Goal: Task Accomplishment & Management: Use online tool/utility

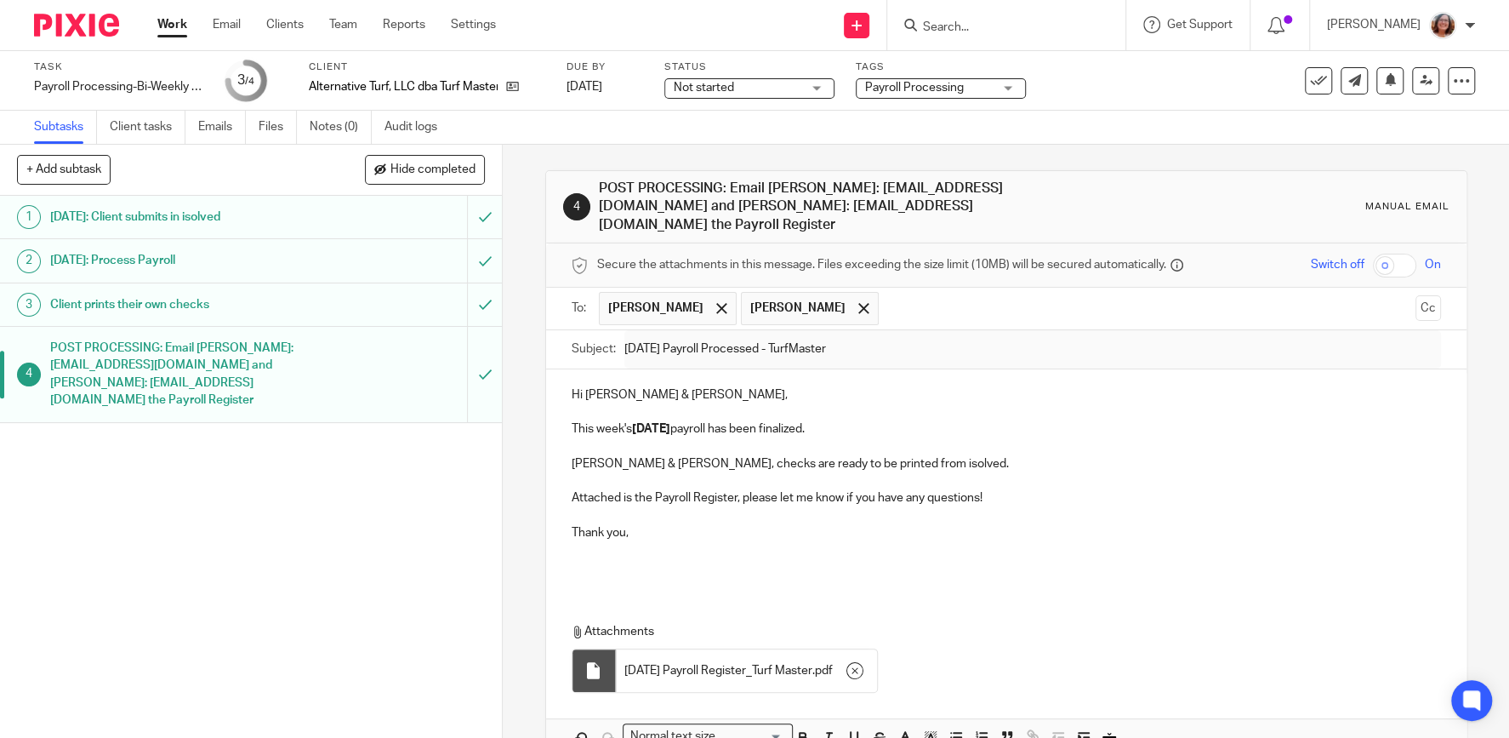
scroll to position [79, 0]
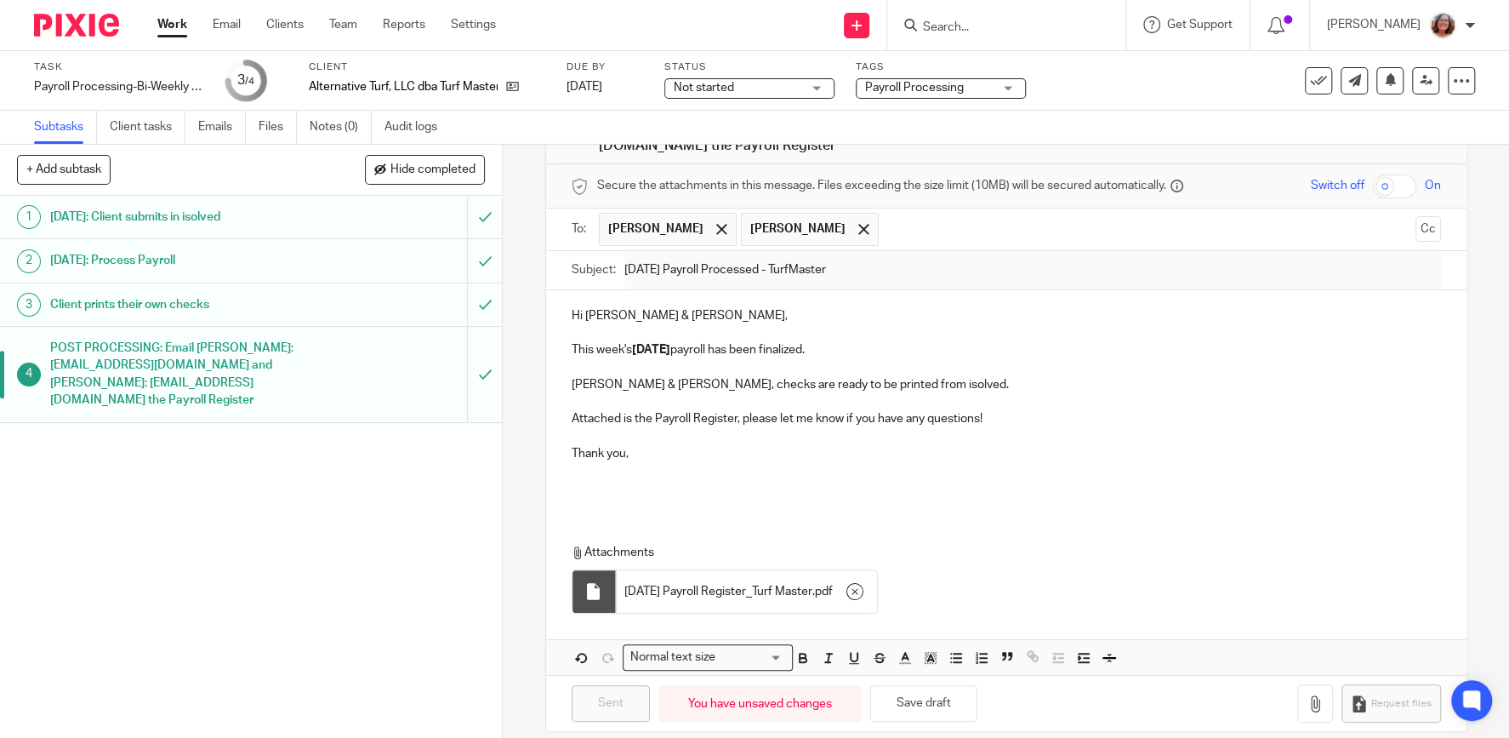
click at [175, 27] on link "Work" at bounding box center [172, 24] width 30 height 17
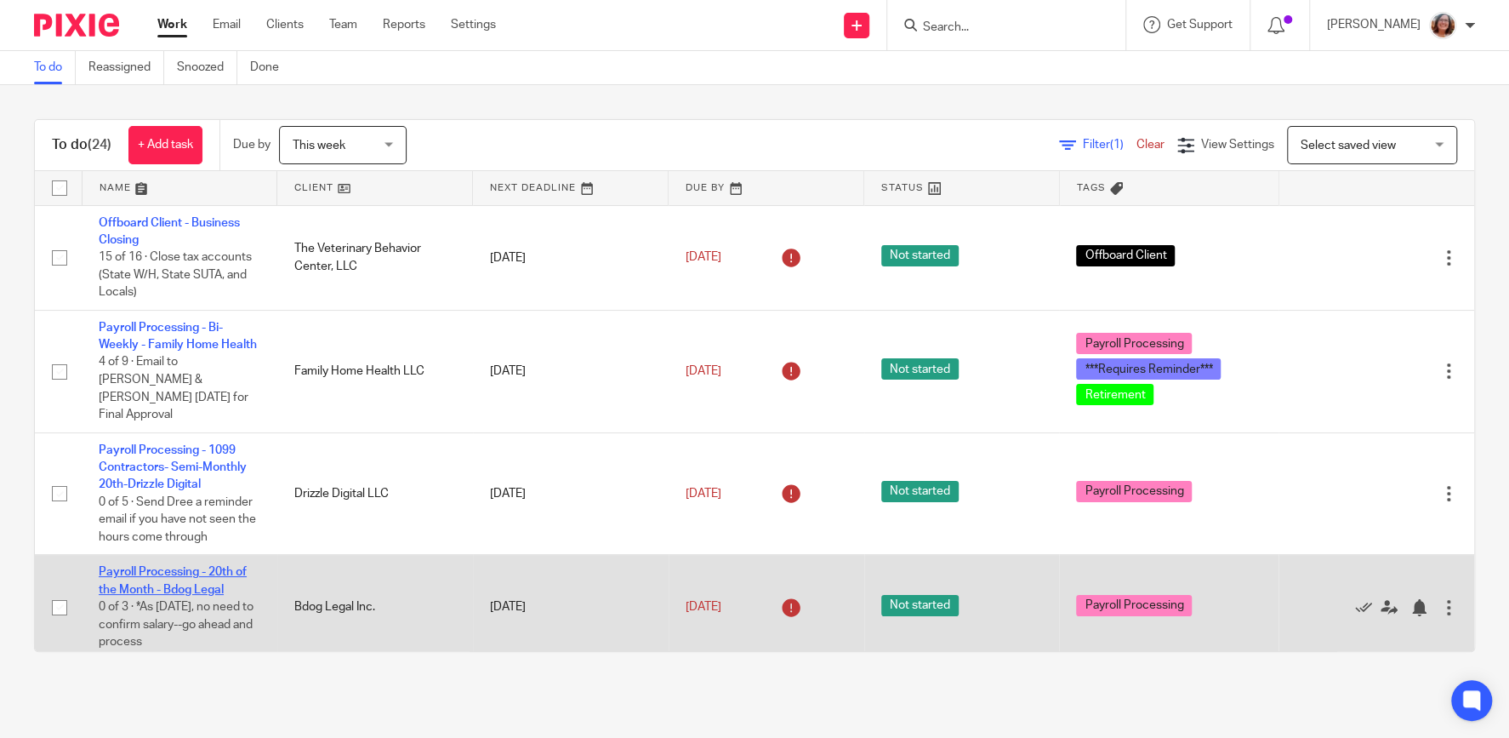
click at [190, 566] on link "Payroll Processing - 20th of the Month - Bdog Legal" at bounding box center [173, 580] width 148 height 29
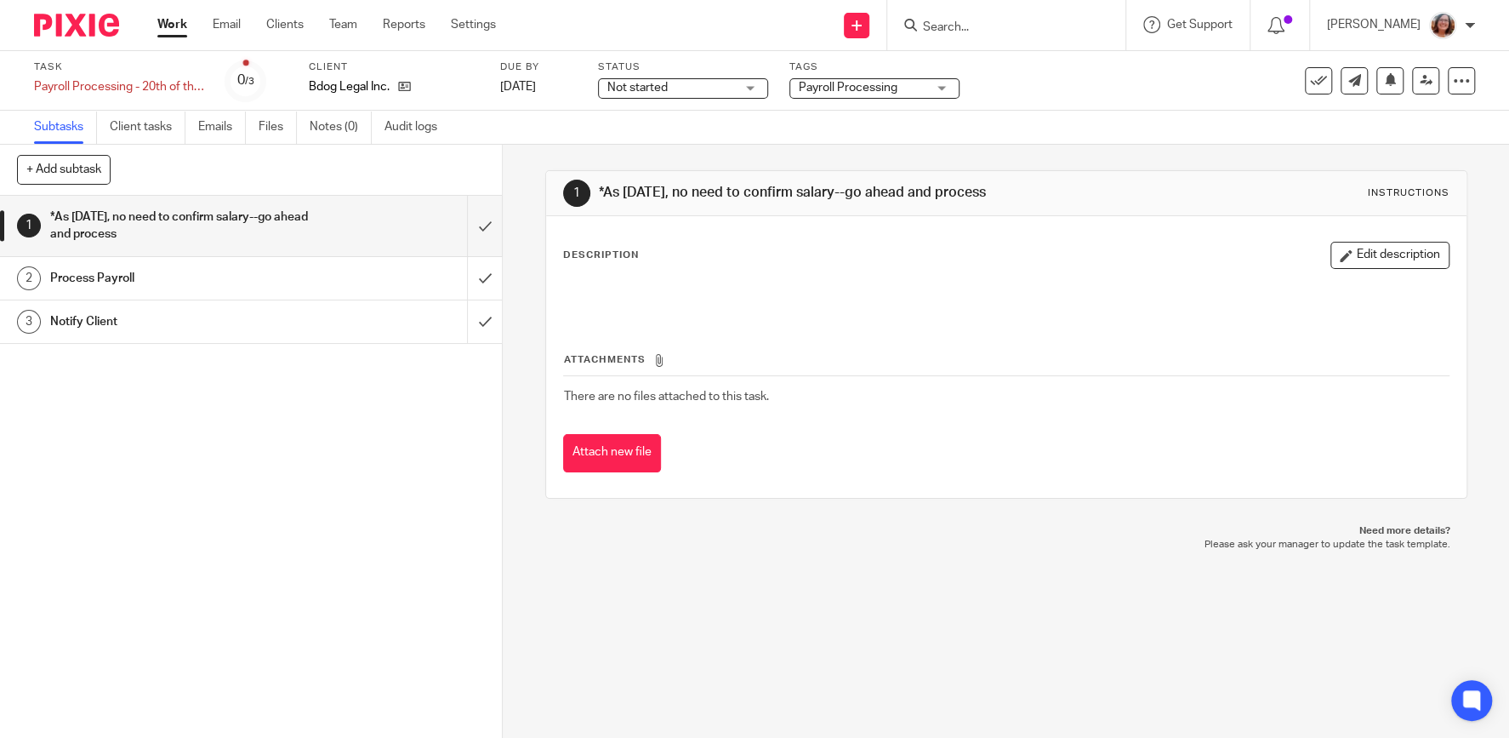
click at [333, 322] on div "Notify Client" at bounding box center [250, 322] width 401 height 26
